Goal: Information Seeking & Learning: Understand process/instructions

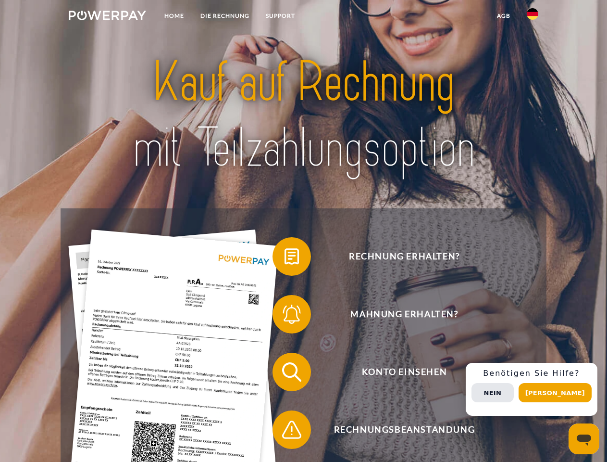
click at [107, 17] on img at bounding box center [107, 16] width 77 height 10
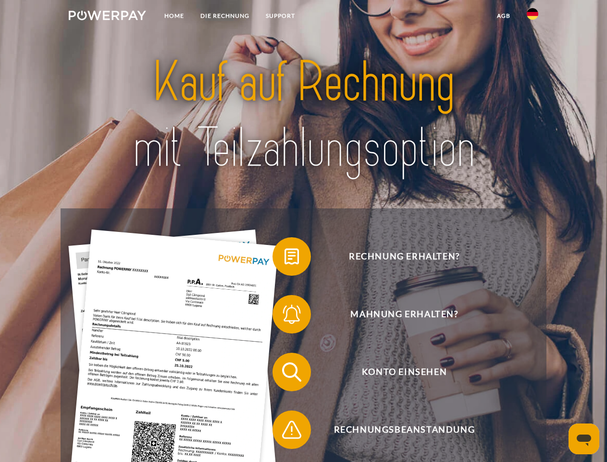
click at [533, 17] on img at bounding box center [533, 14] width 12 height 12
click at [503, 16] on link "agb" at bounding box center [504, 15] width 30 height 17
click at [285, 258] on span at bounding box center [277, 256] width 48 height 48
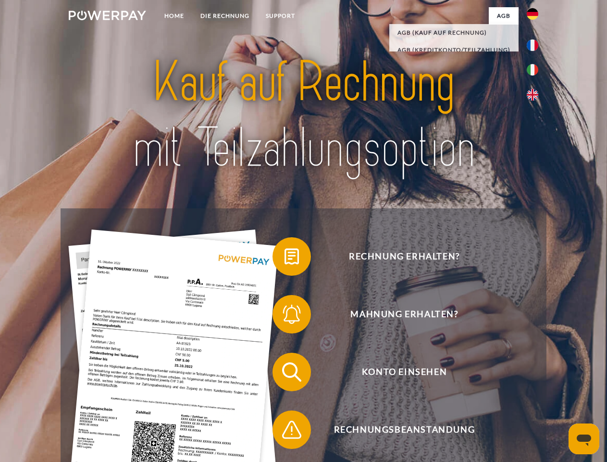
click at [285, 316] on span at bounding box center [277, 314] width 48 height 48
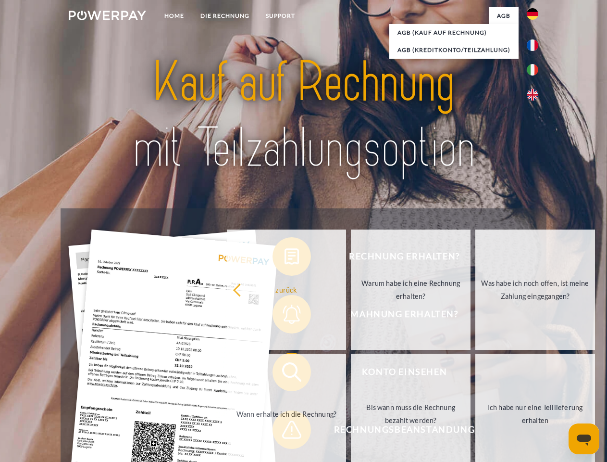
click at [351, 374] on link "Bis wann muss die Rechnung bezahlt werden?" at bounding box center [411, 413] width 120 height 120
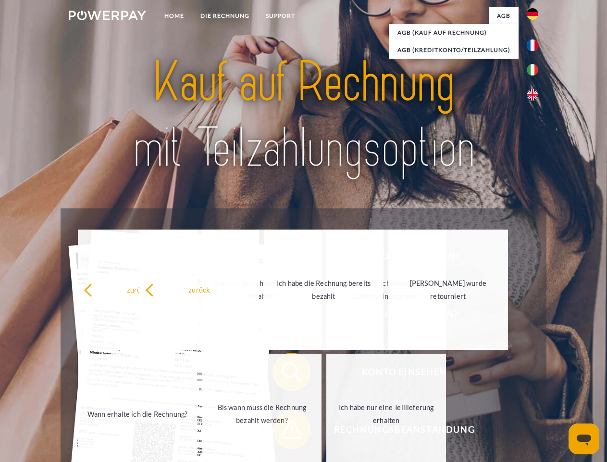
click at [285, 431] on span at bounding box center [277, 429] width 48 height 48
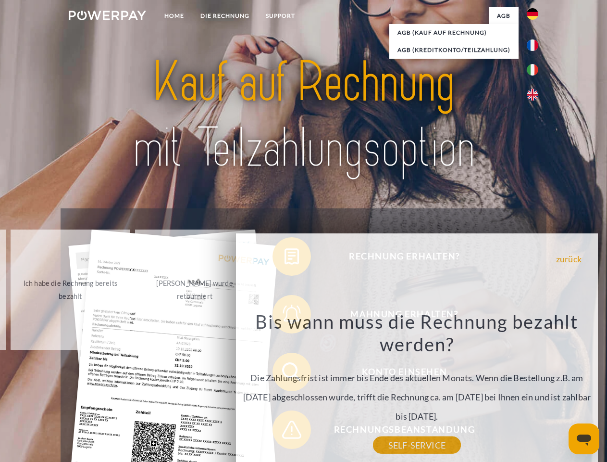
click at [535, 389] on div "Rechnung erhalten? Mahnung erhalten? Konto einsehen" at bounding box center [304, 400] width 486 height 385
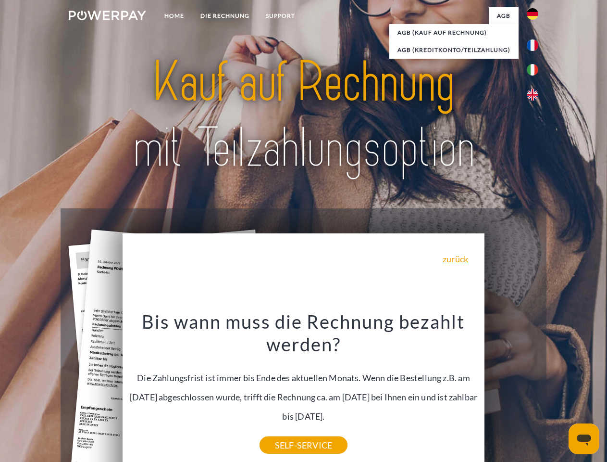
click at [512, 391] on span "Konto einsehen" at bounding box center [405, 371] width 236 height 38
